Goal: Information Seeking & Learning: Learn about a topic

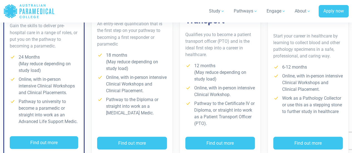
scroll to position [495, 0]
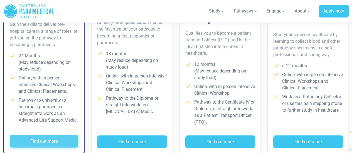
click at [48, 135] on button "Find out more" at bounding box center [44, 141] width 68 height 13
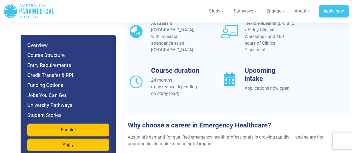
scroll to position [580, 0]
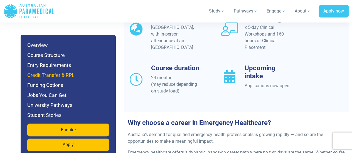
click at [53, 75] on h6 "Credit Transfer & RPL" at bounding box center [68, 76] width 82 height 8
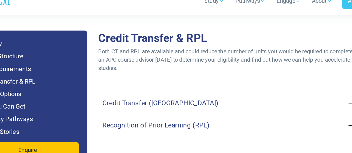
scroll to position [1679, 0]
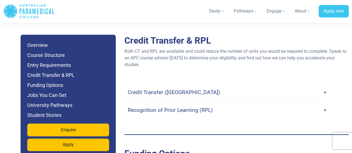
click at [208, 86] on link "Credit Transfer (CT)" at bounding box center [228, 92] width 200 height 13
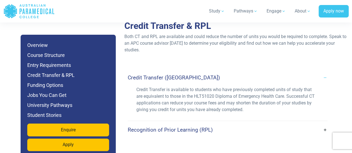
scroll to position [1694, 0]
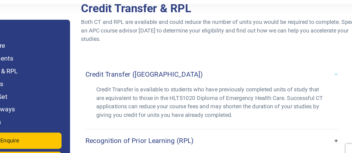
click at [186, 127] on h4 "Recognition of Prior Learning (RPL)" at bounding box center [170, 130] width 85 height 6
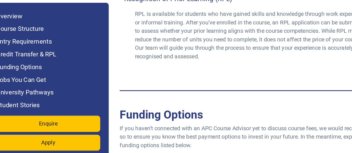
scroll to position [1793, 0]
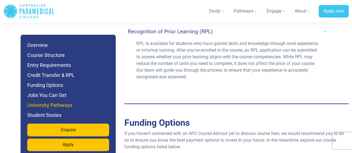
click at [76, 107] on h6 "University Pathways" at bounding box center [68, 106] width 82 height 8
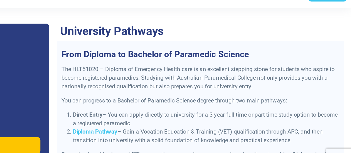
scroll to position [2400, 0]
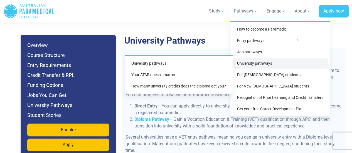
click at [241, 66] on link "University pathways" at bounding box center [280, 63] width 95 height 10
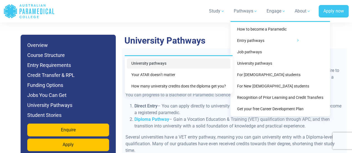
click at [222, 63] on link "University pathways" at bounding box center [179, 63] width 104 height 10
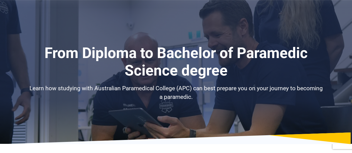
select select "**********"
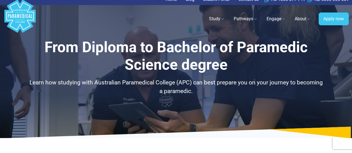
scroll to position [6, 0]
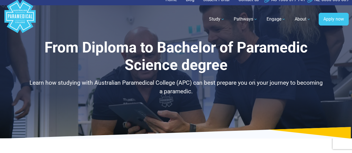
click at [36, 73] on h1 "From Diploma to Bachelor of Paramedic Science degree" at bounding box center [176, 56] width 294 height 35
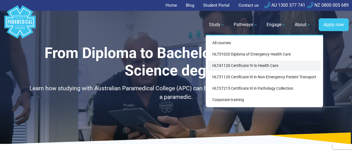
click at [226, 65] on link "HLT41120 Certificate IV in Health Care" at bounding box center [264, 66] width 113 height 10
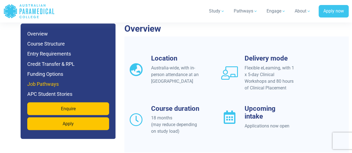
scroll to position [459, 0]
